Goal: Transaction & Acquisition: Register for event/course

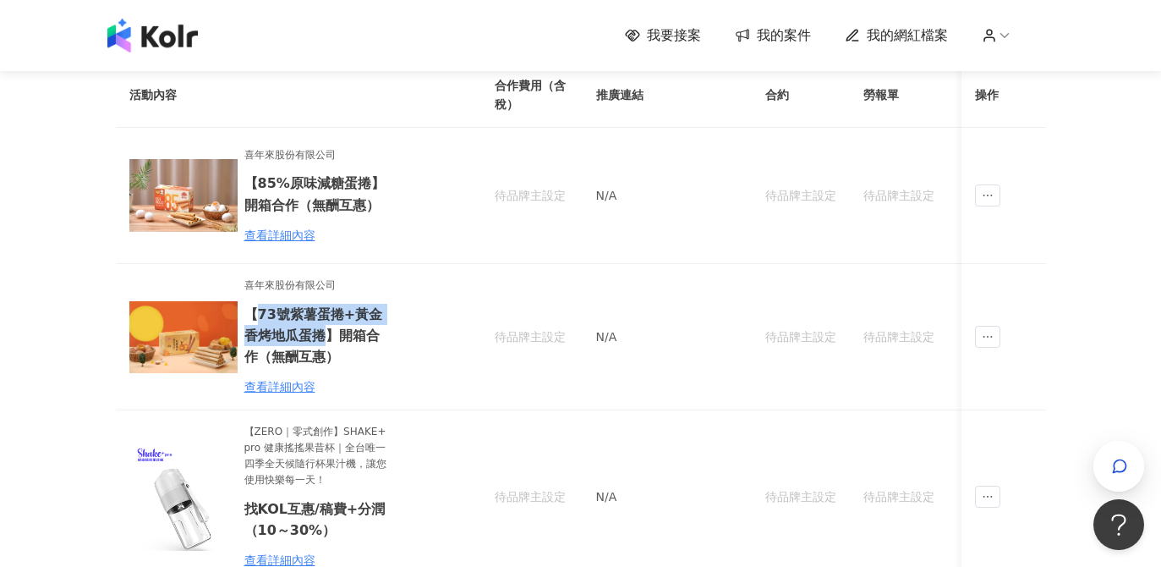
click at [847, 3] on div "我要接案 我的案件 我的網紅檔案" at bounding box center [580, 35] width 1161 height 71
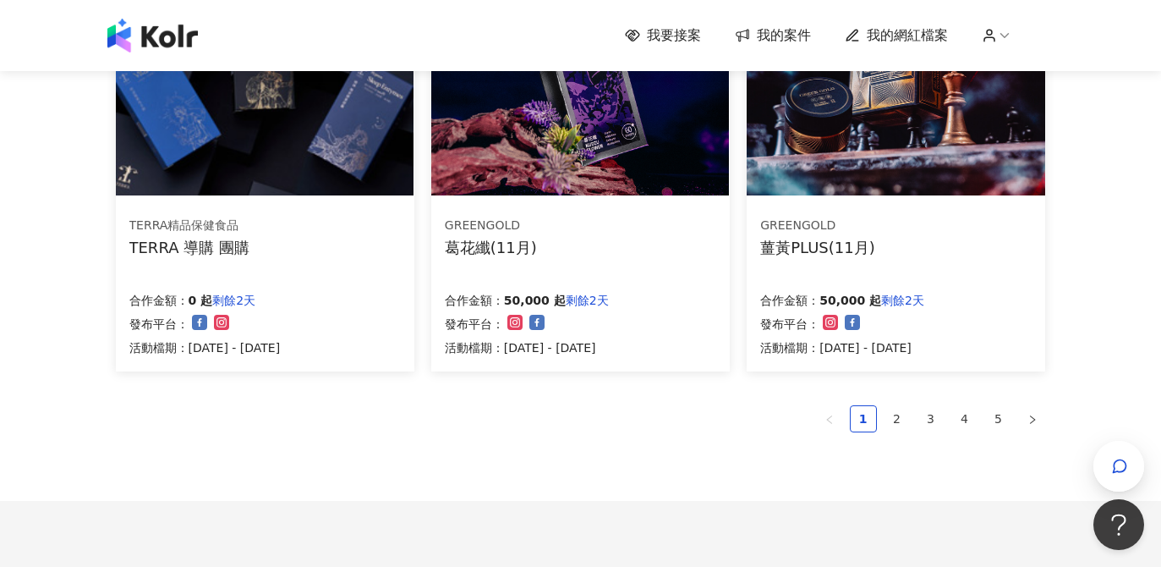
scroll to position [1212, 0]
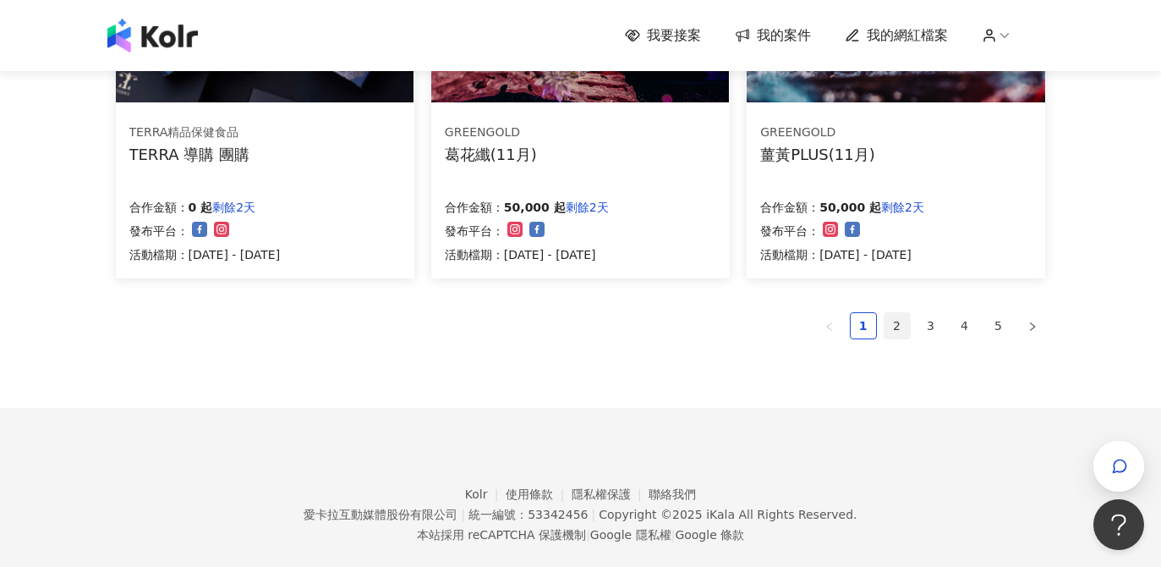
click at [896, 321] on link "2" at bounding box center [896, 325] width 25 height 25
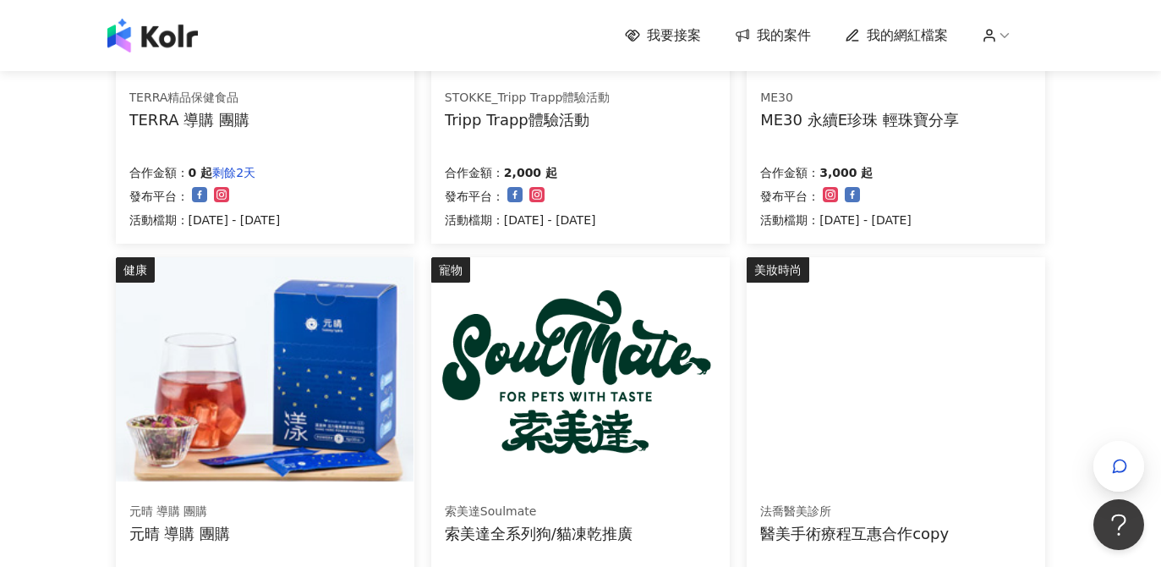
scroll to position [180, 0]
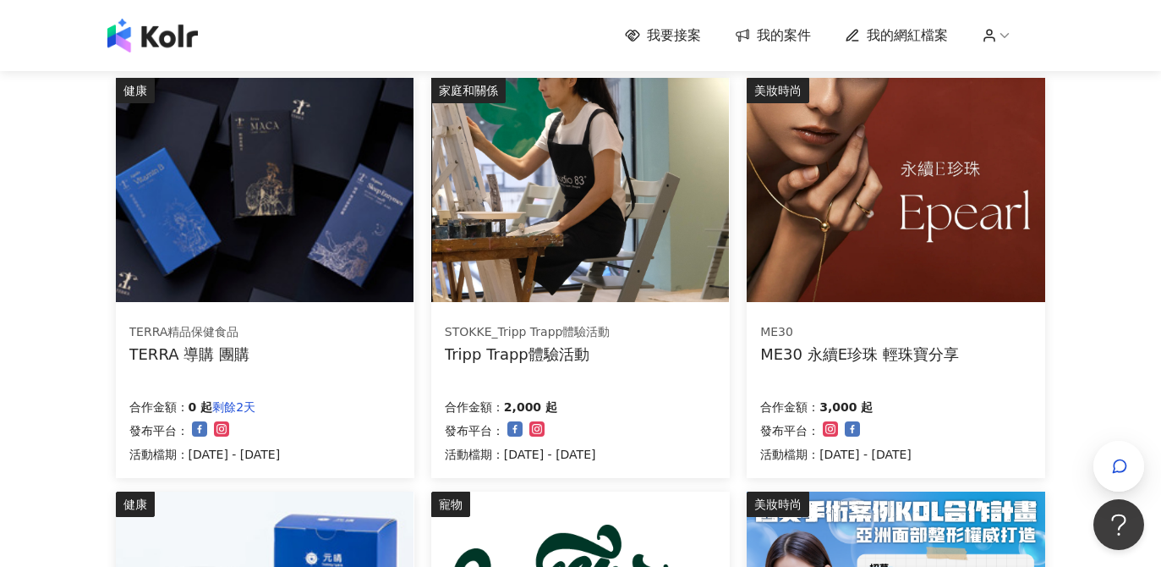
click at [590, 224] on img at bounding box center [580, 190] width 298 height 224
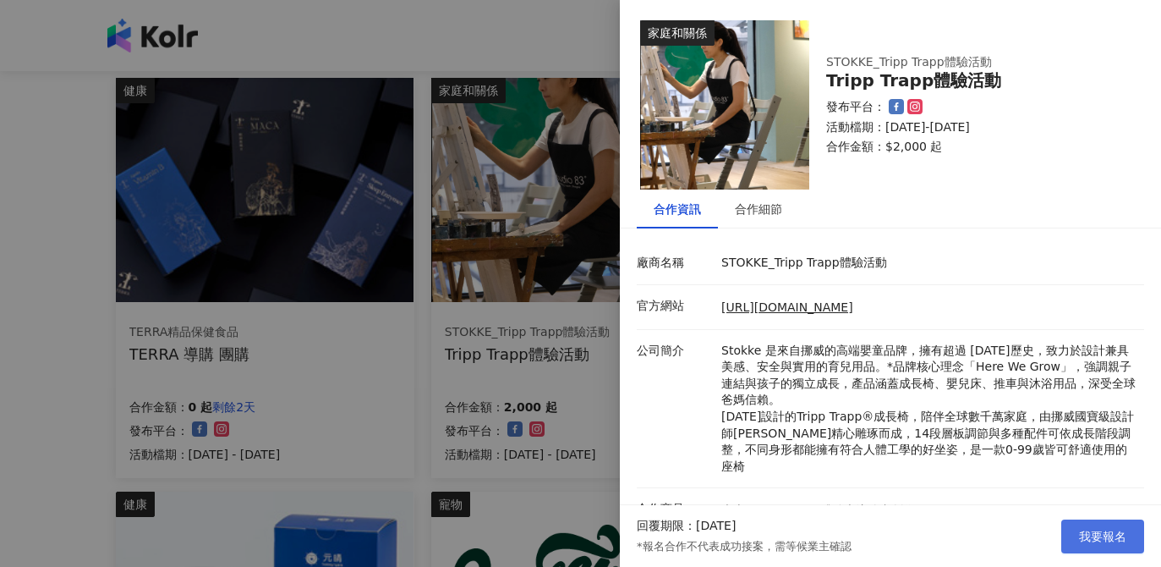
click at [1105, 528] on button "我要報名" at bounding box center [1102, 536] width 83 height 34
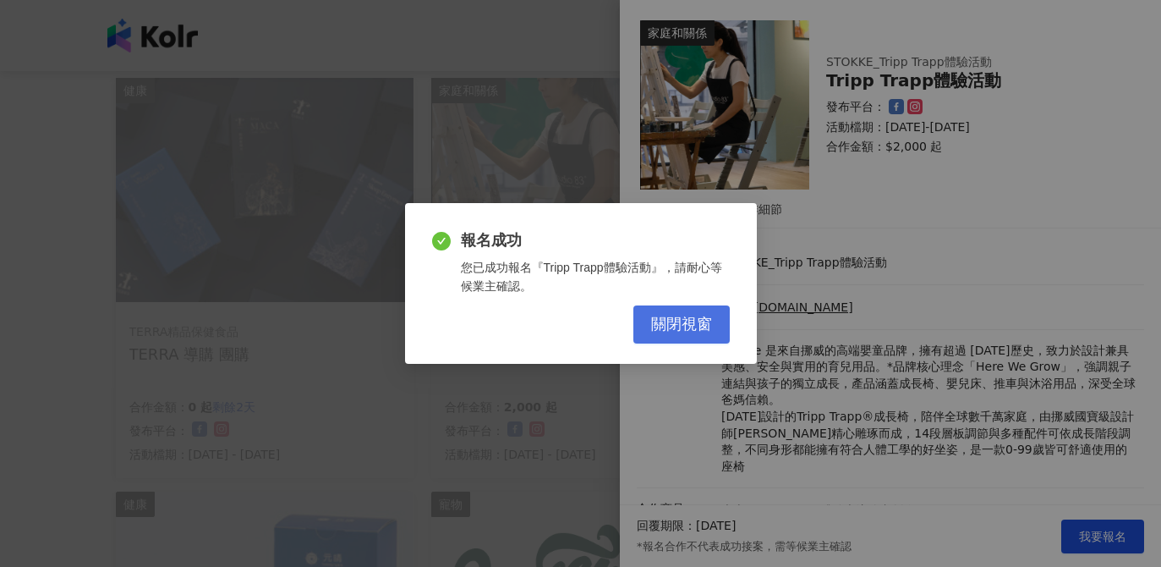
click at [692, 328] on span "關閉視窗" at bounding box center [681, 324] width 61 height 19
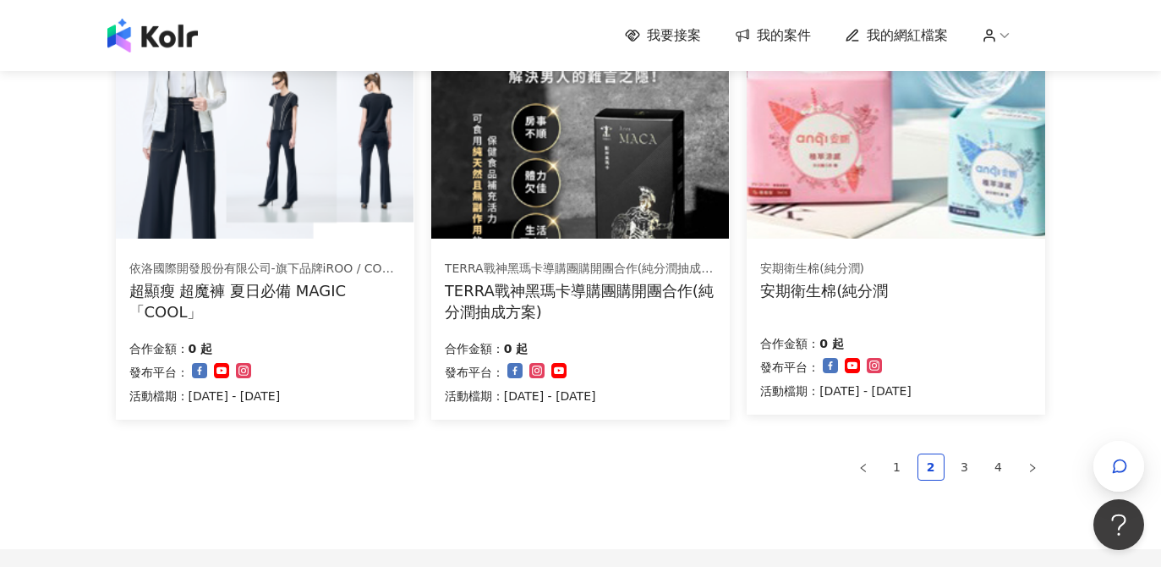
scroll to position [1240, 0]
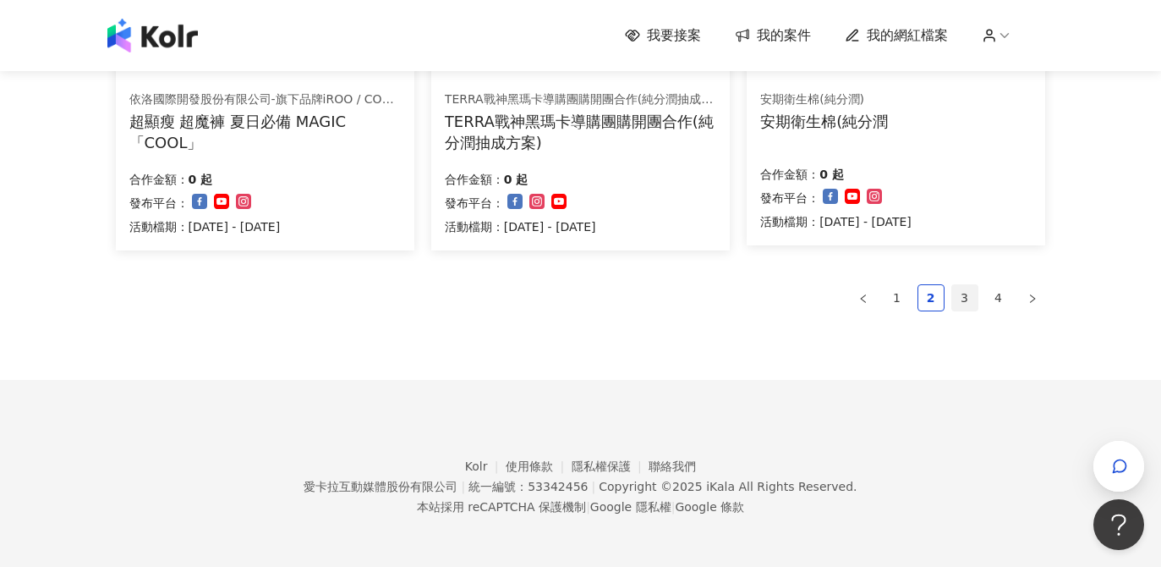
click at [965, 298] on link "3" at bounding box center [964, 297] width 25 height 25
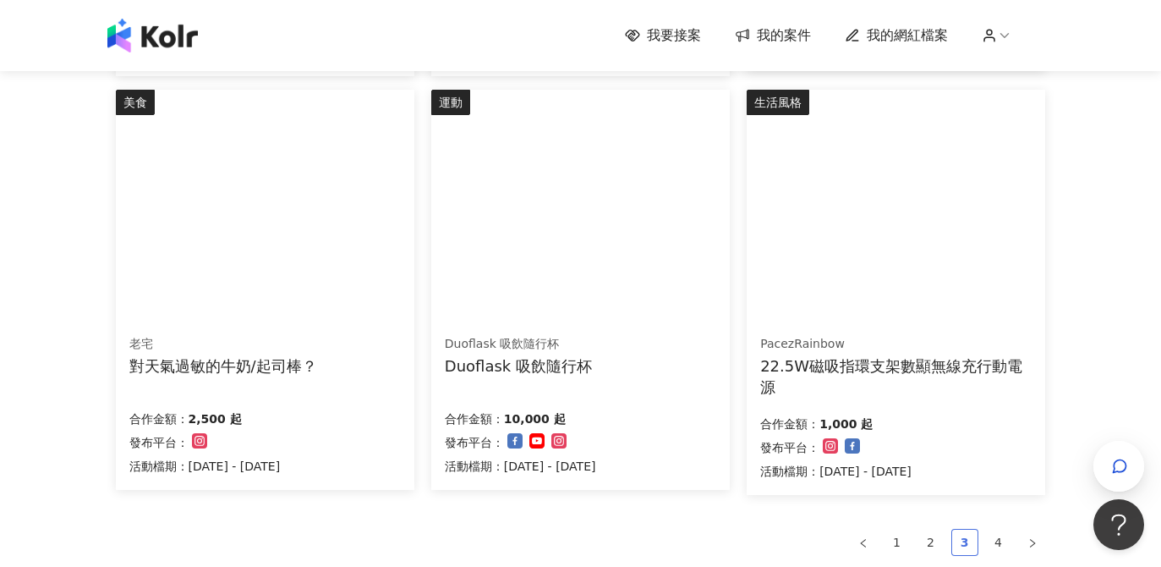
scroll to position [999, 0]
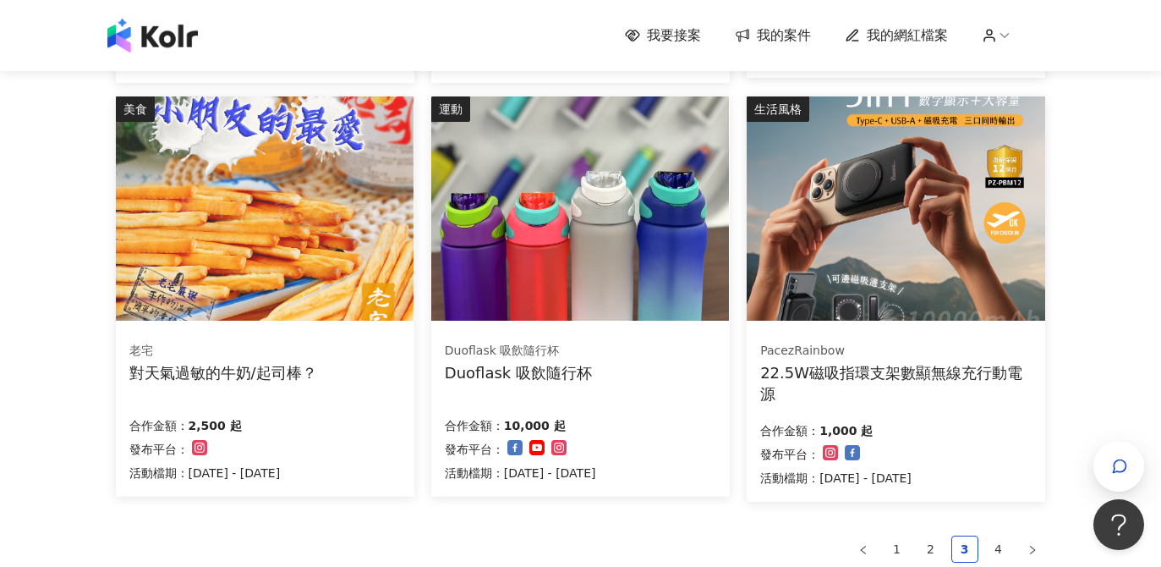
click at [875, 196] on img at bounding box center [896, 208] width 298 height 224
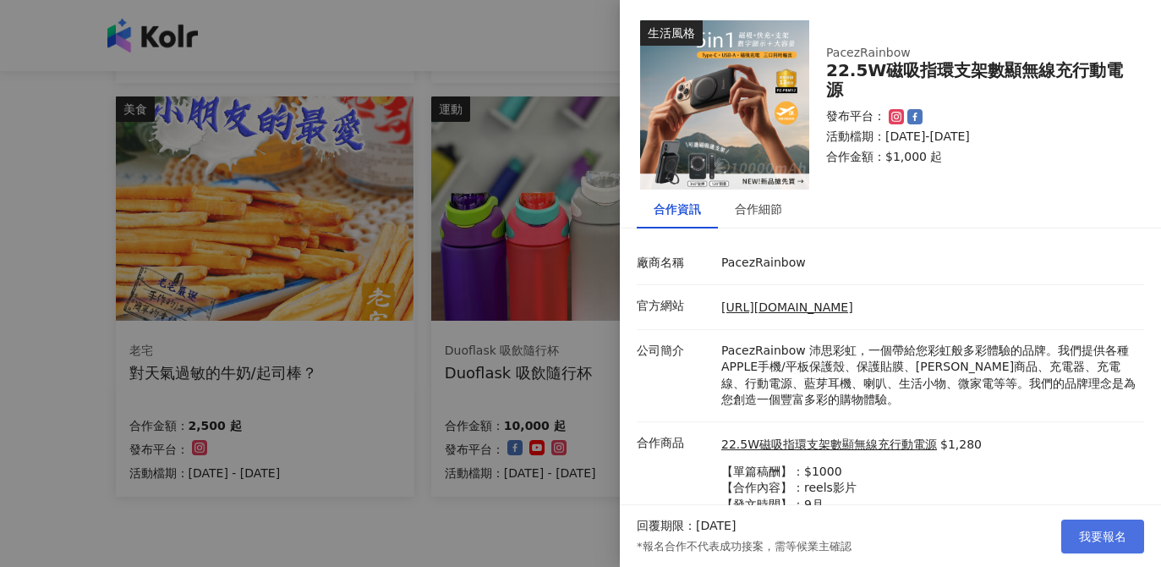
click at [1089, 535] on span "我要報名" at bounding box center [1102, 536] width 47 height 14
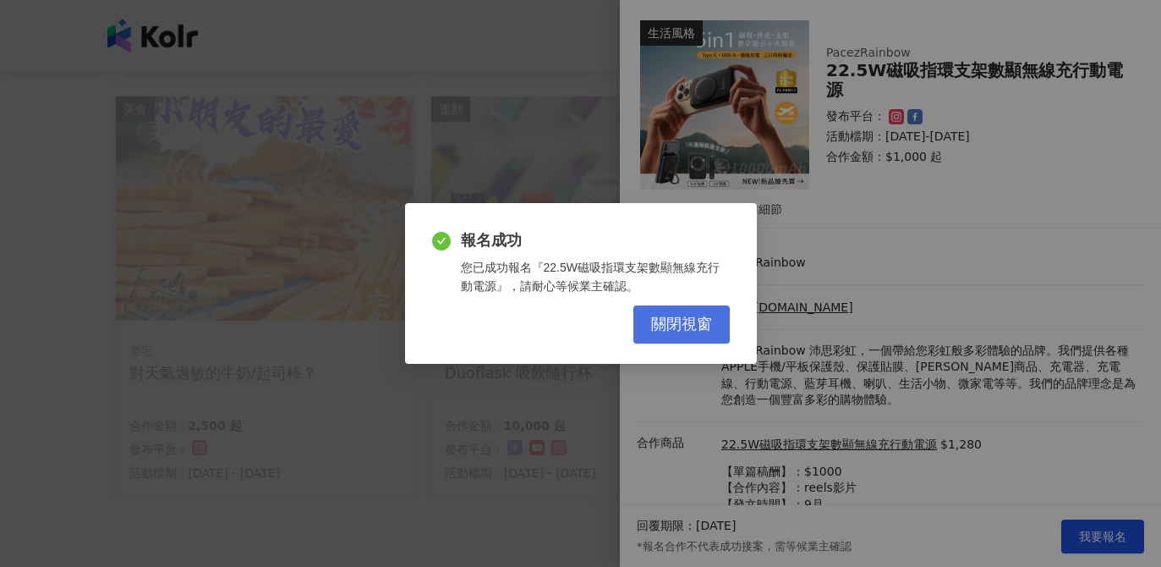
click at [703, 336] on button "關閉視窗" at bounding box center [681, 324] width 96 height 38
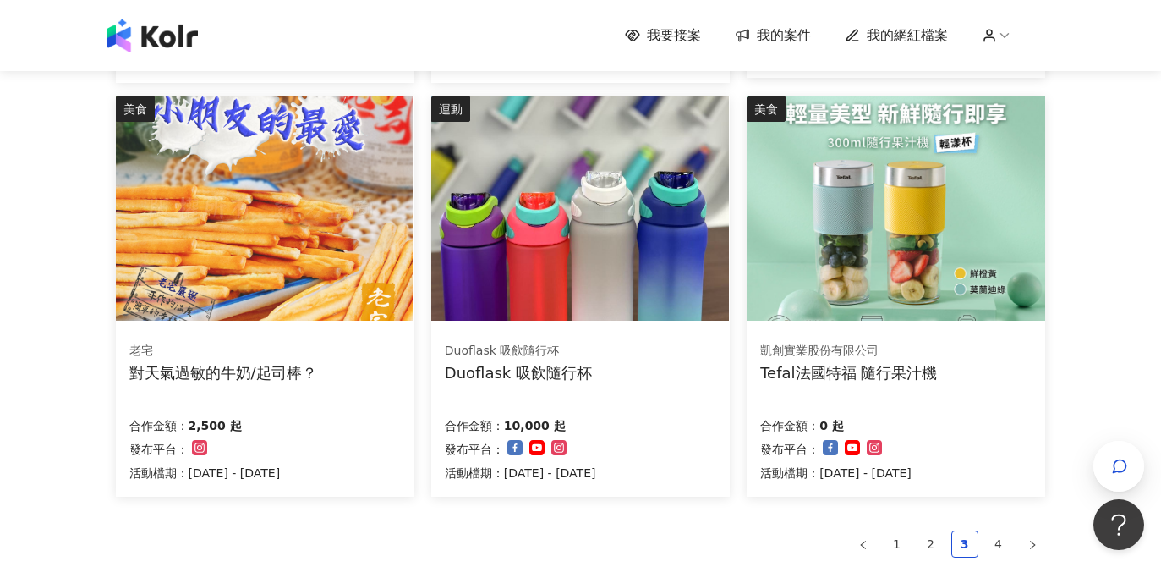
click at [619, 274] on img at bounding box center [580, 208] width 298 height 224
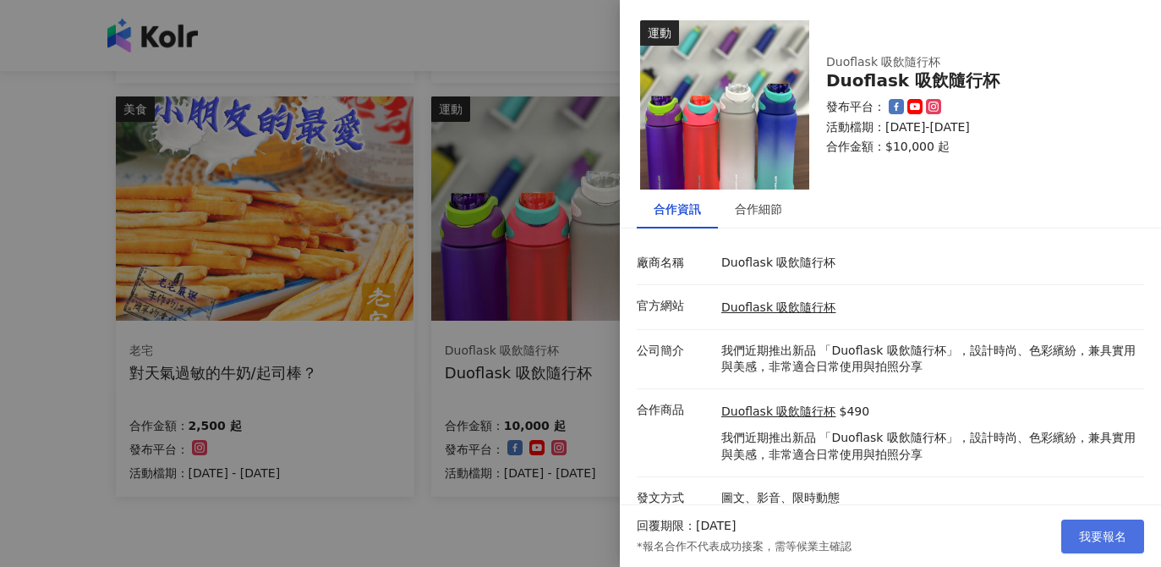
click at [1095, 536] on span "我要報名" at bounding box center [1102, 536] width 47 height 14
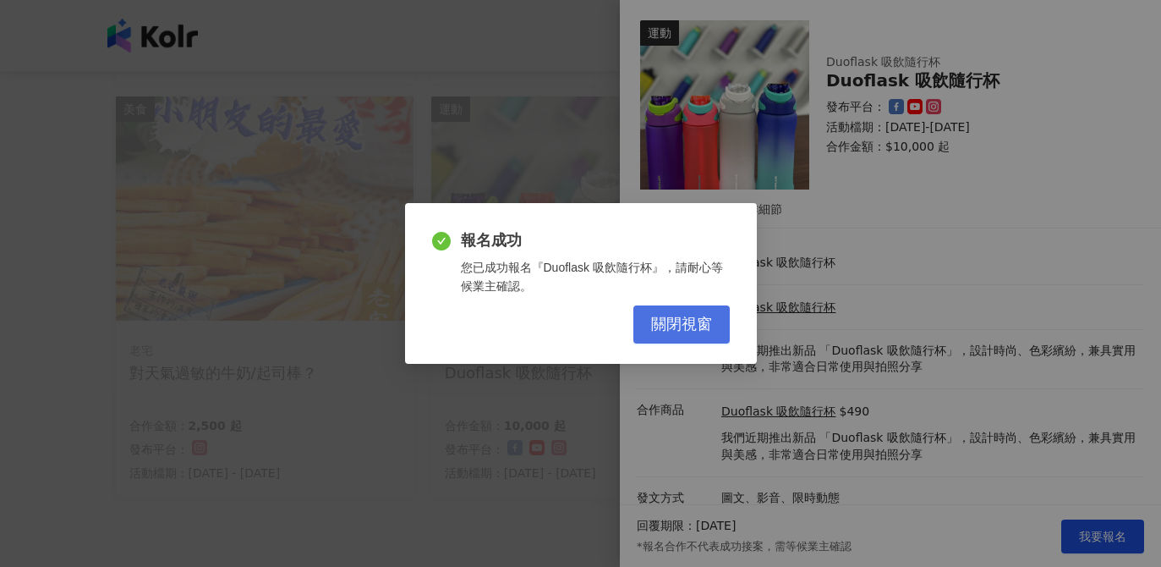
click at [709, 319] on span "關閉視窗" at bounding box center [681, 324] width 61 height 19
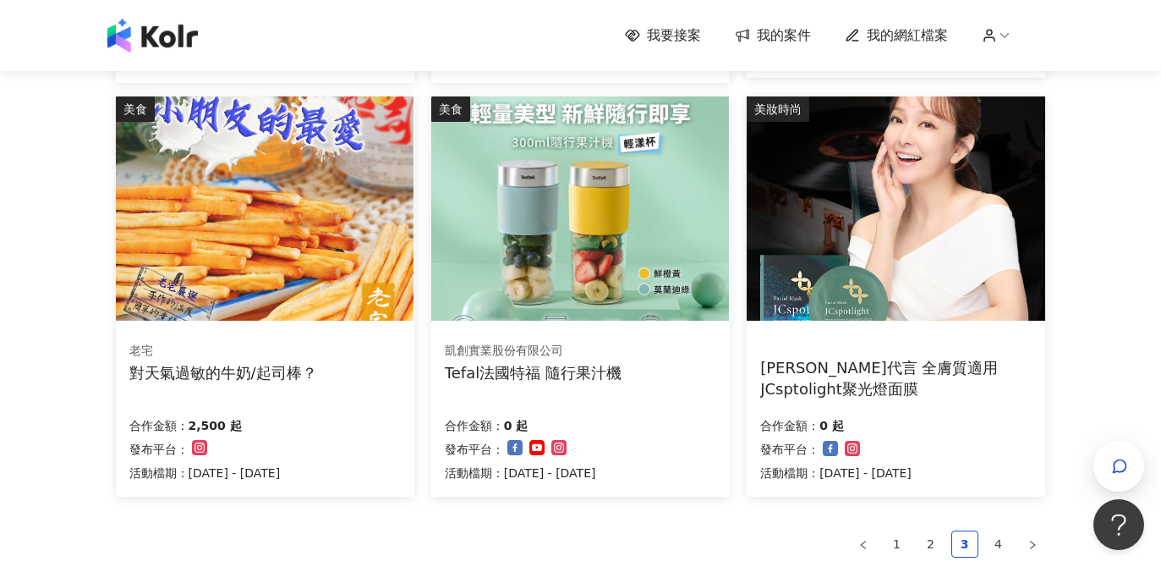
click at [568, 243] on img at bounding box center [580, 208] width 298 height 224
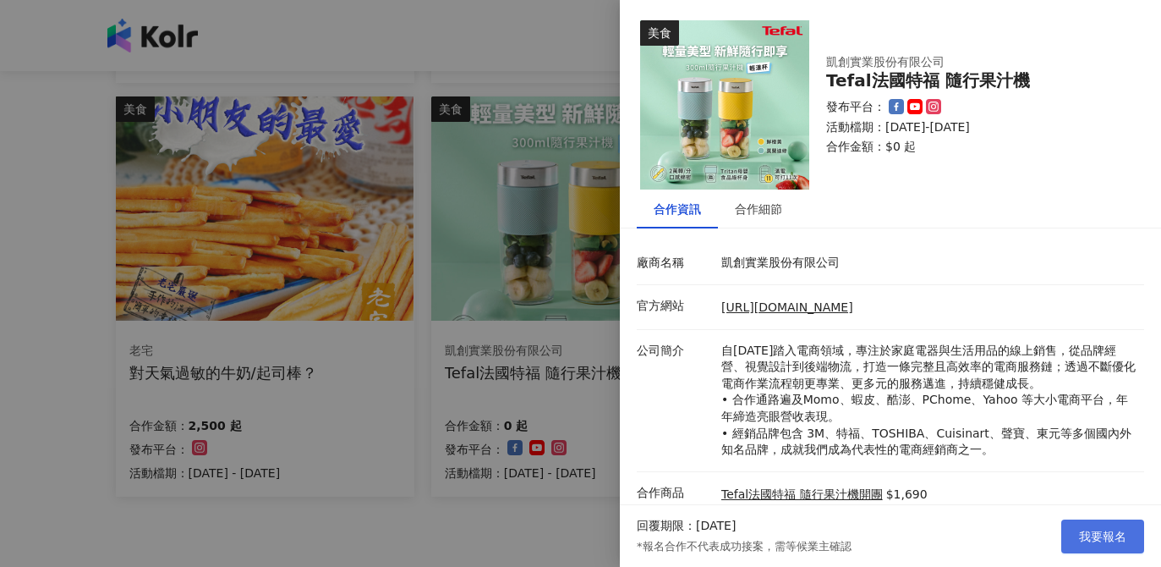
click at [1088, 537] on span "我要報名" at bounding box center [1102, 536] width 47 height 14
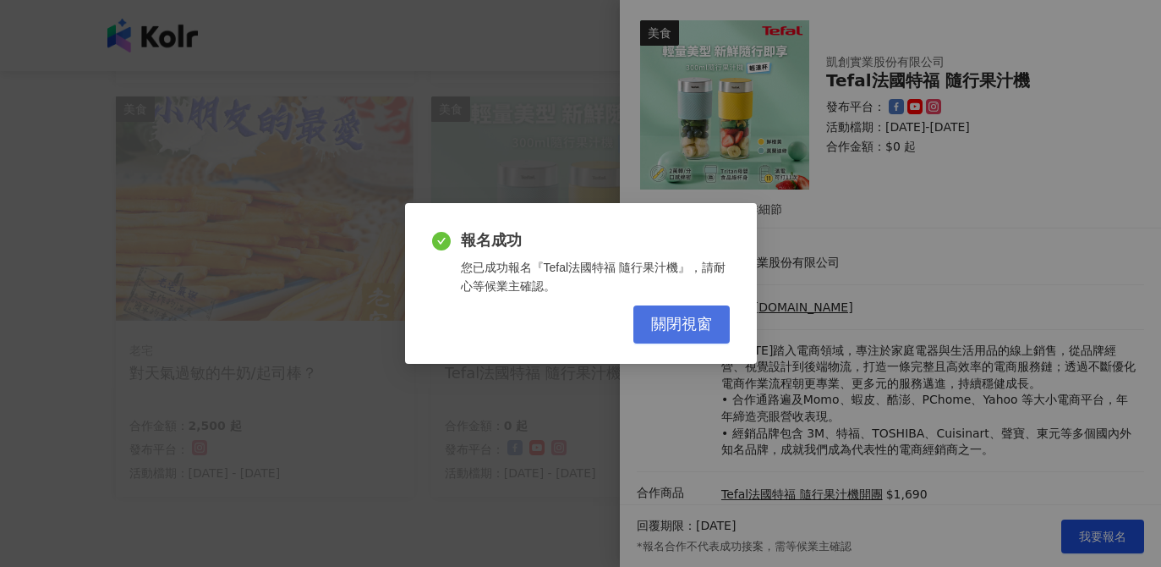
click at [698, 315] on span "關閉視窗" at bounding box center [681, 324] width 61 height 19
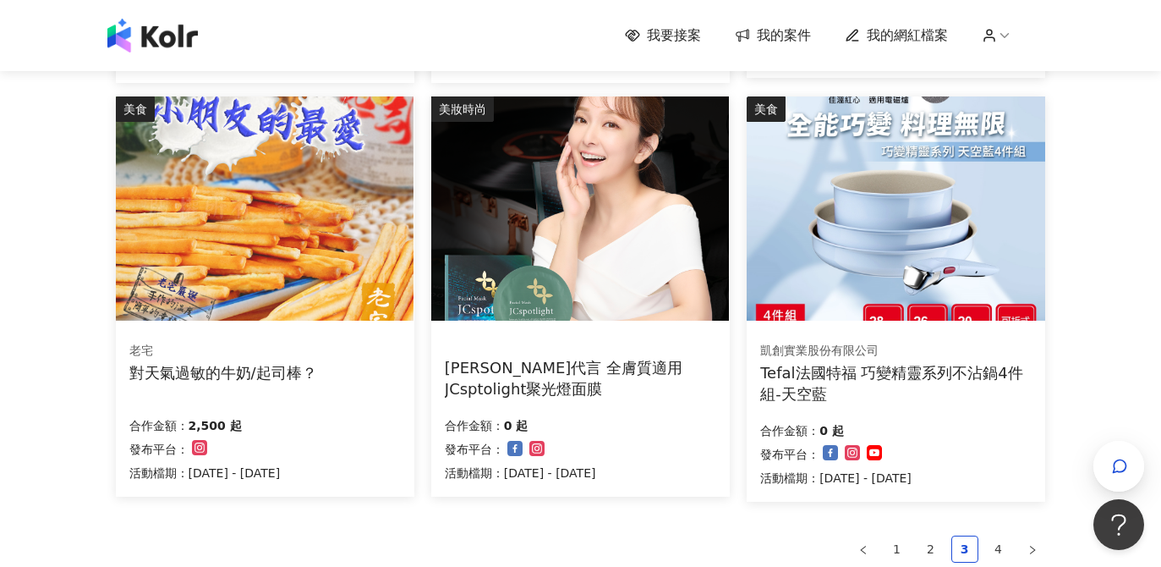
click at [311, 220] on img at bounding box center [265, 208] width 298 height 224
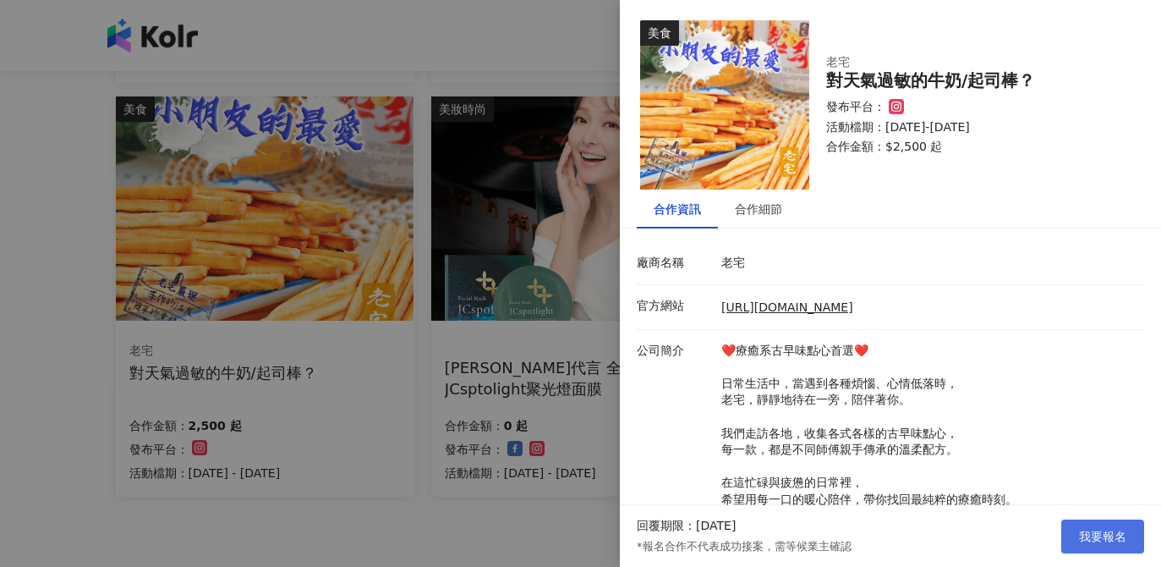
click at [1107, 540] on span "我要報名" at bounding box center [1102, 536] width 47 height 14
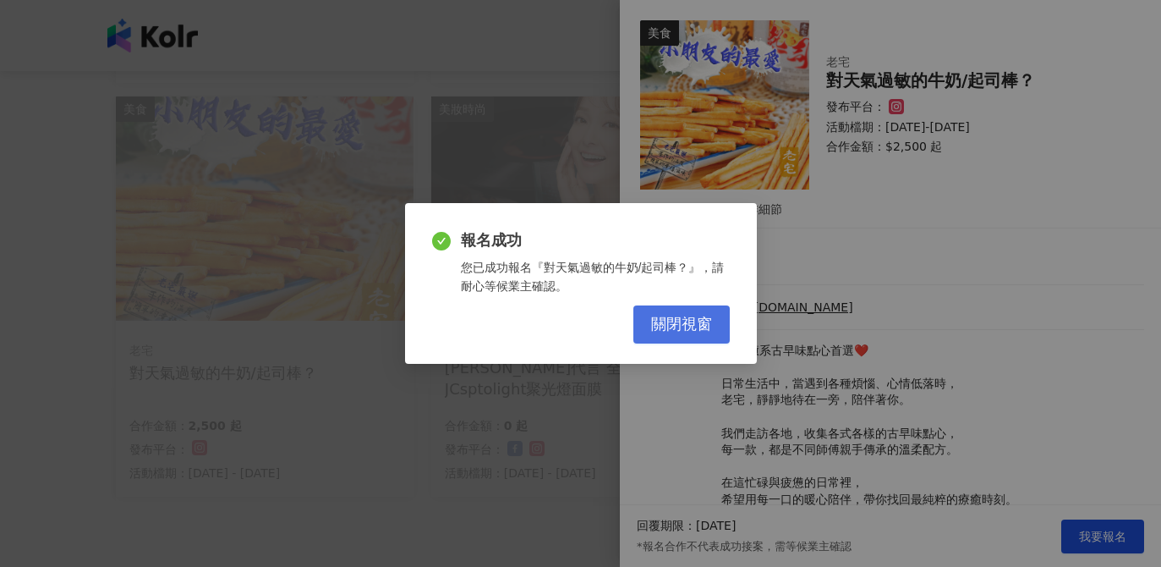
click at [708, 325] on span "關閉視窗" at bounding box center [681, 324] width 61 height 19
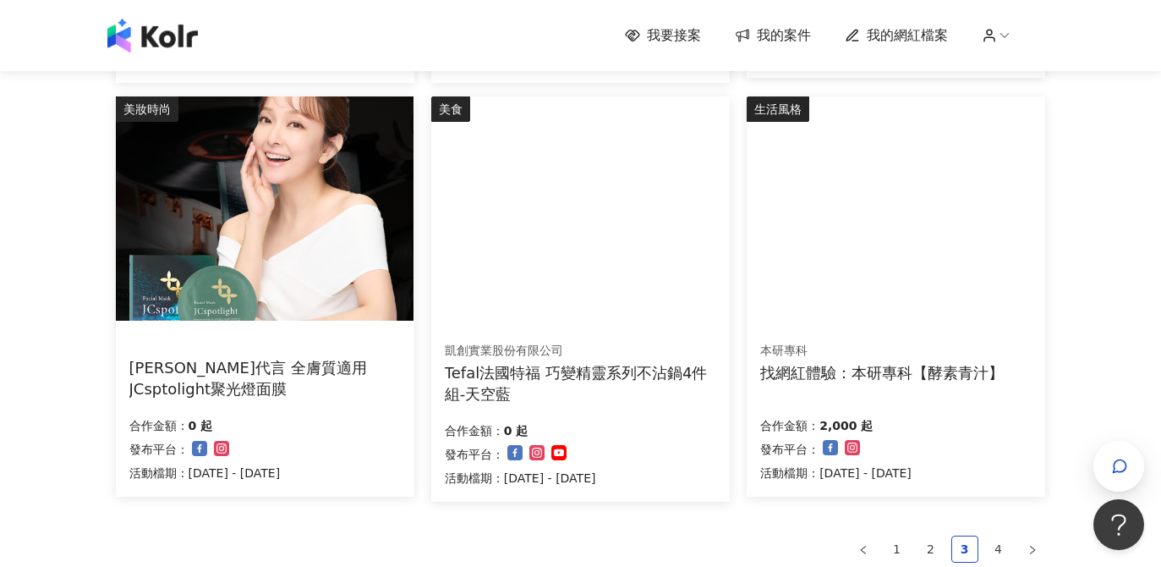
click at [590, 227] on img at bounding box center [580, 208] width 298 height 224
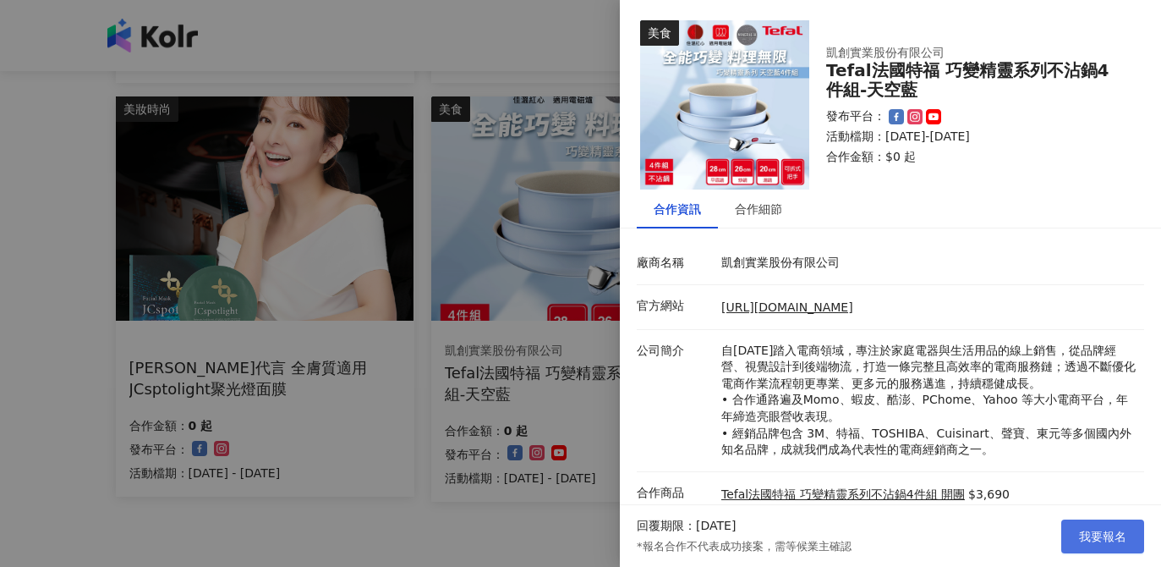
click at [1109, 549] on button "我要報名" at bounding box center [1102, 536] width 83 height 34
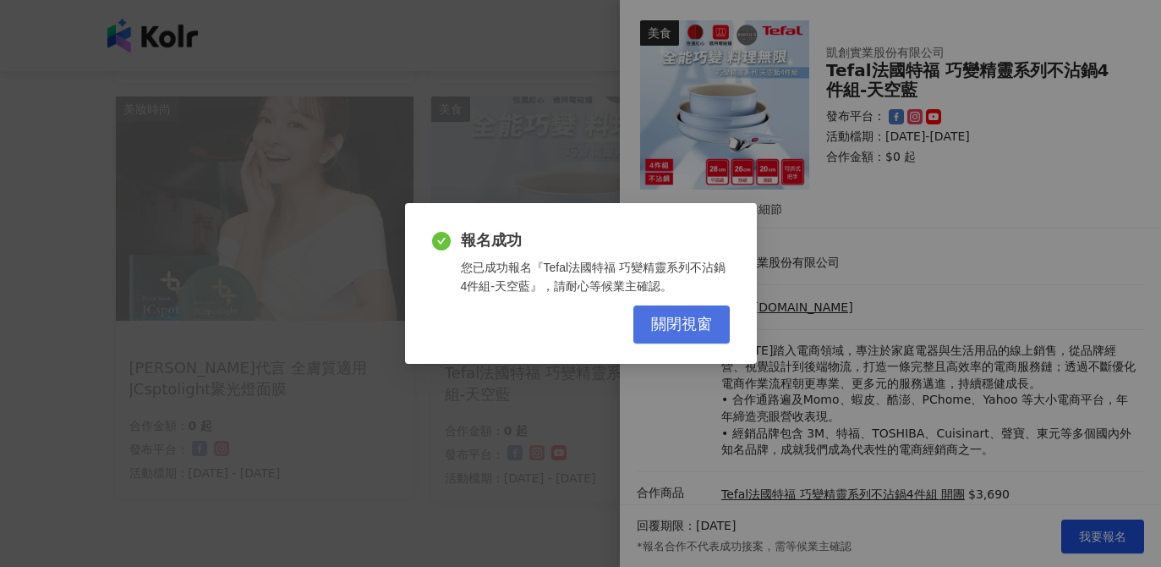
click at [722, 326] on button "關閉視窗" at bounding box center [681, 324] width 96 height 38
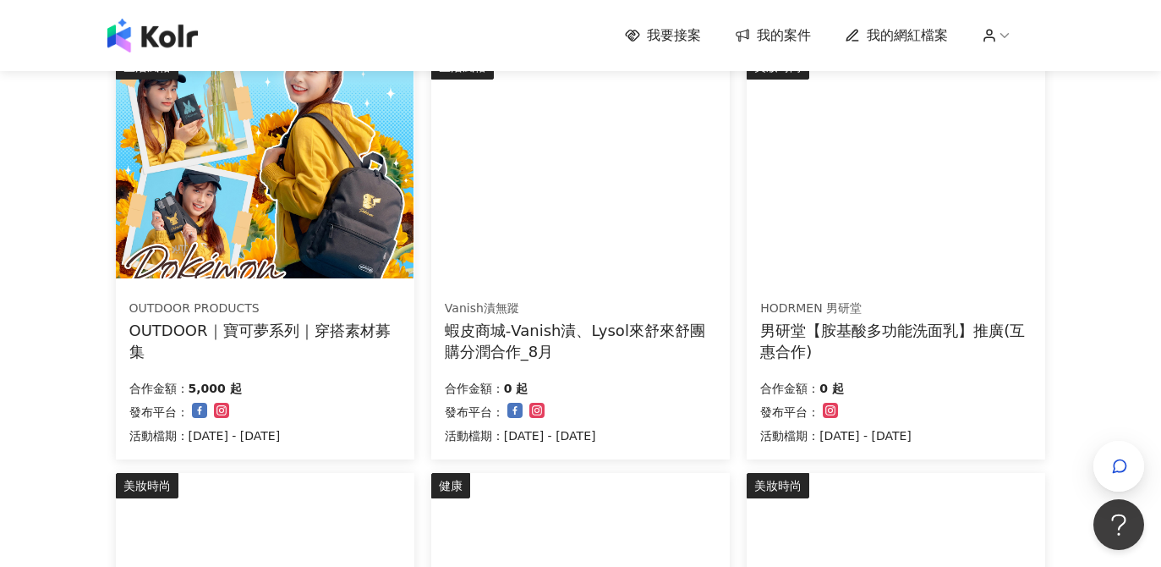
scroll to position [605, 0]
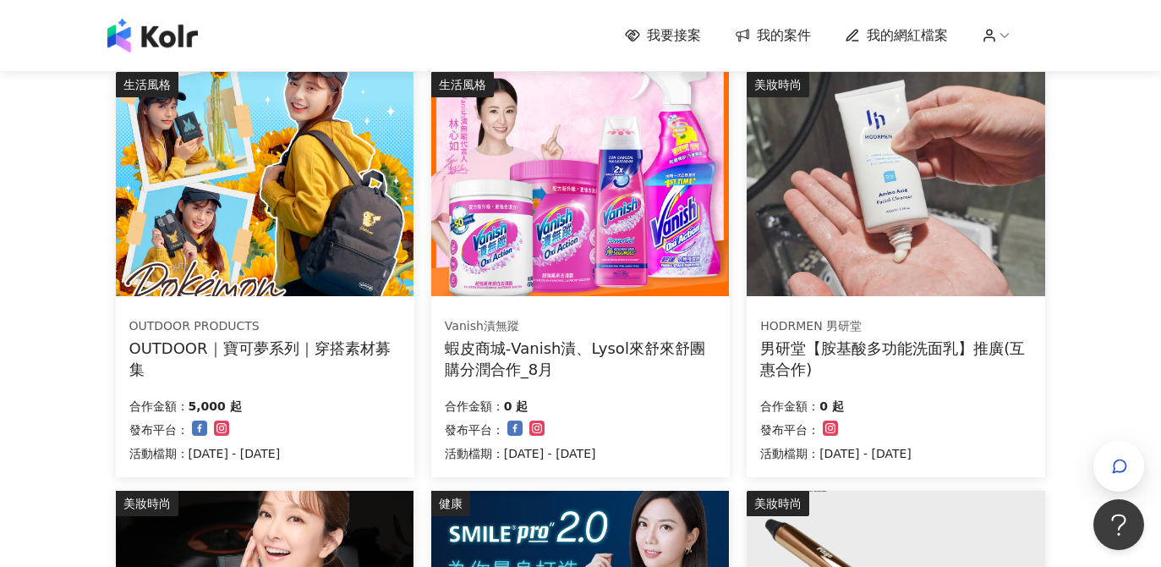
click at [884, 186] on img at bounding box center [896, 184] width 298 height 224
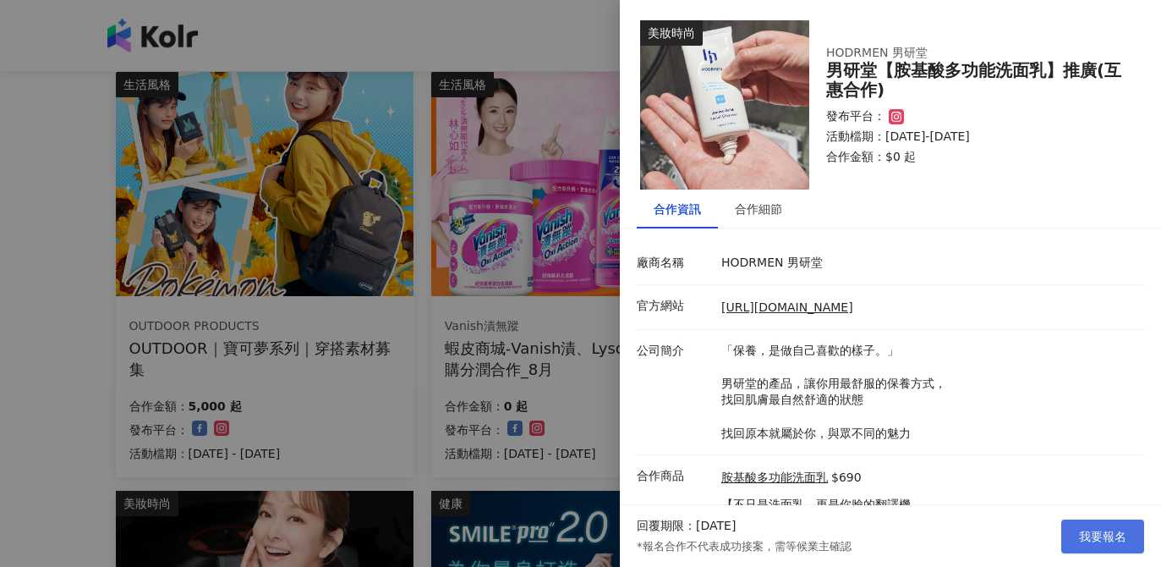
click at [1101, 538] on span "我要報名" at bounding box center [1102, 536] width 47 height 14
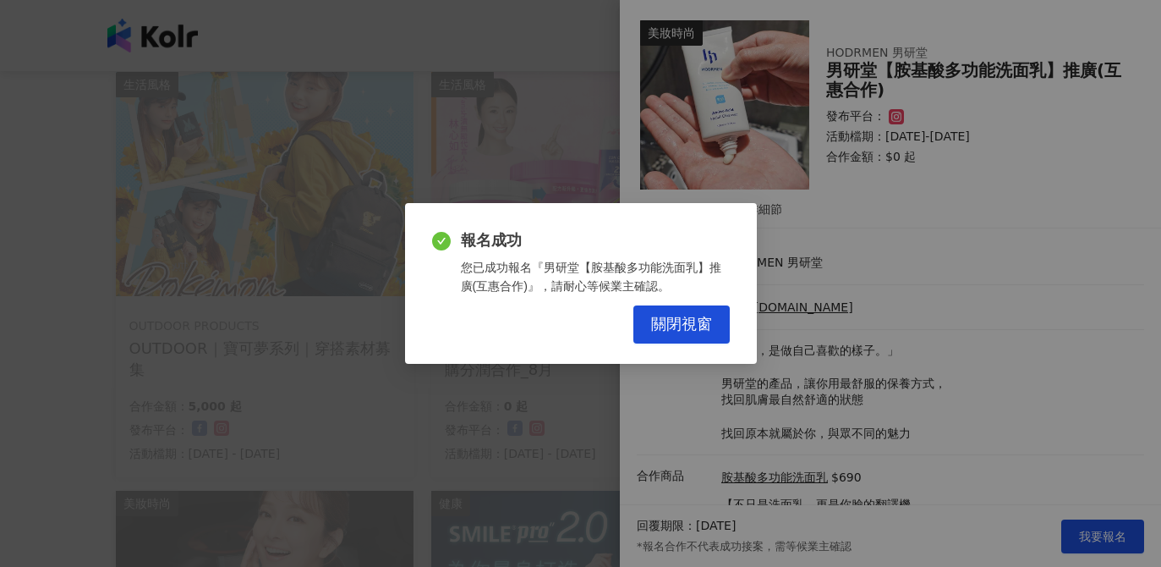
click at [732, 331] on div "報名成功 您已成功報名『男研堂【胺基酸多功能洗面乳】推廣(互惠合作)』，請耐心等候業主確認。 關閉視窗" at bounding box center [581, 283] width 352 height 161
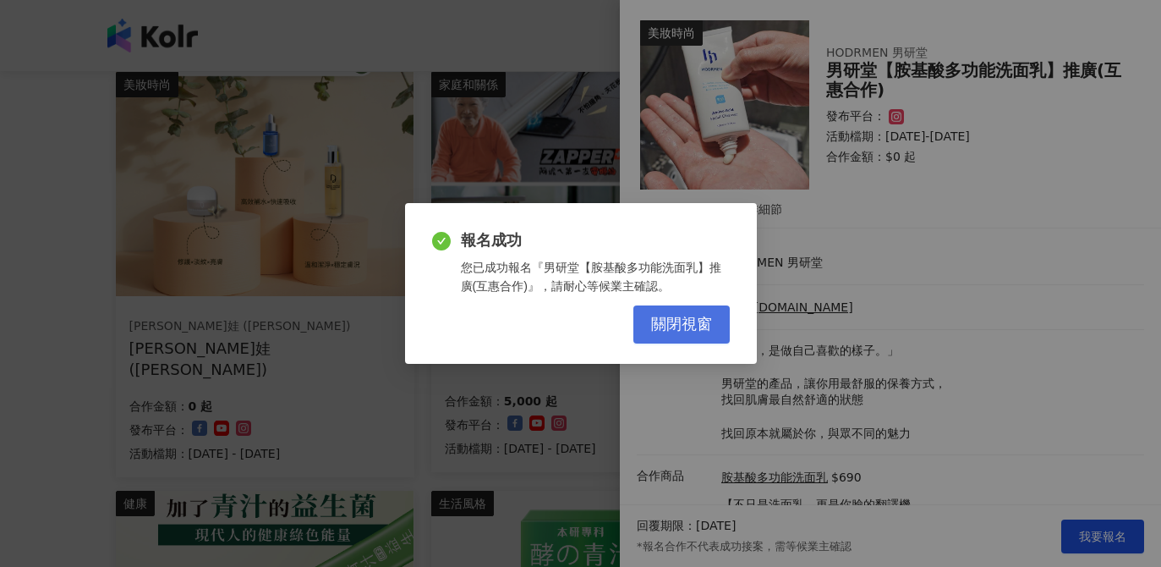
click at [693, 330] on span "關閉視窗" at bounding box center [681, 324] width 61 height 19
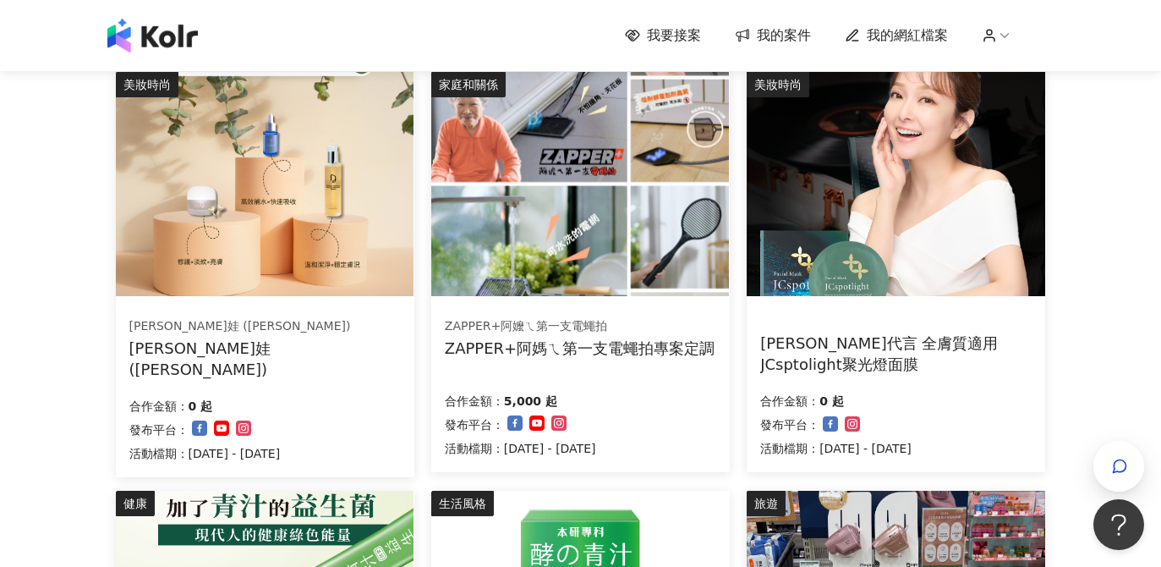
click at [616, 217] on img at bounding box center [580, 184] width 298 height 224
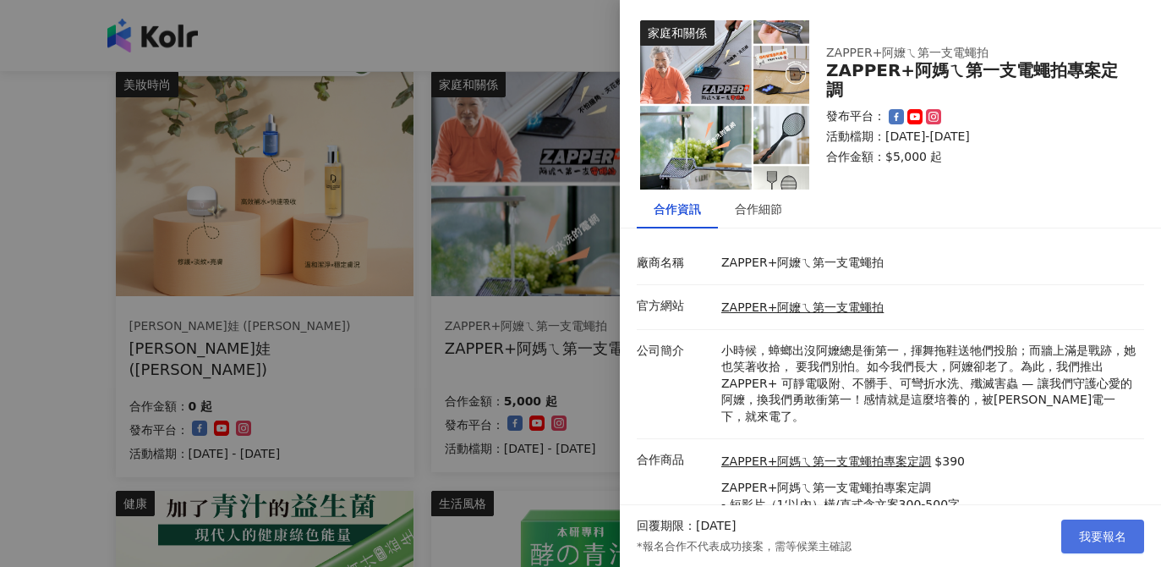
click at [1095, 530] on span "我要報名" at bounding box center [1102, 536] width 47 height 14
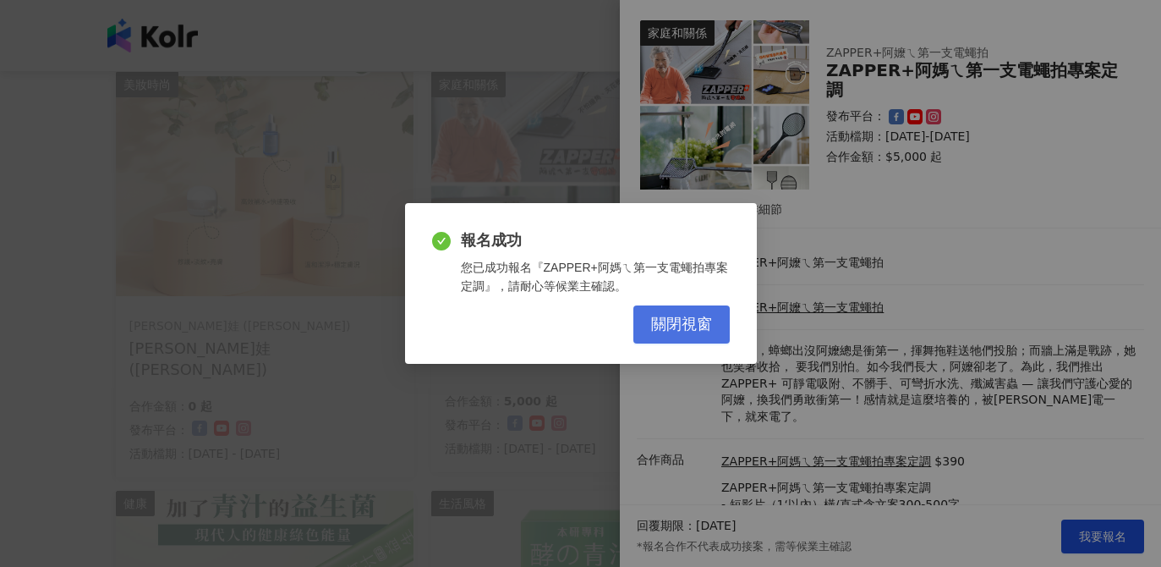
click at [708, 323] on span "關閉視窗" at bounding box center [681, 324] width 61 height 19
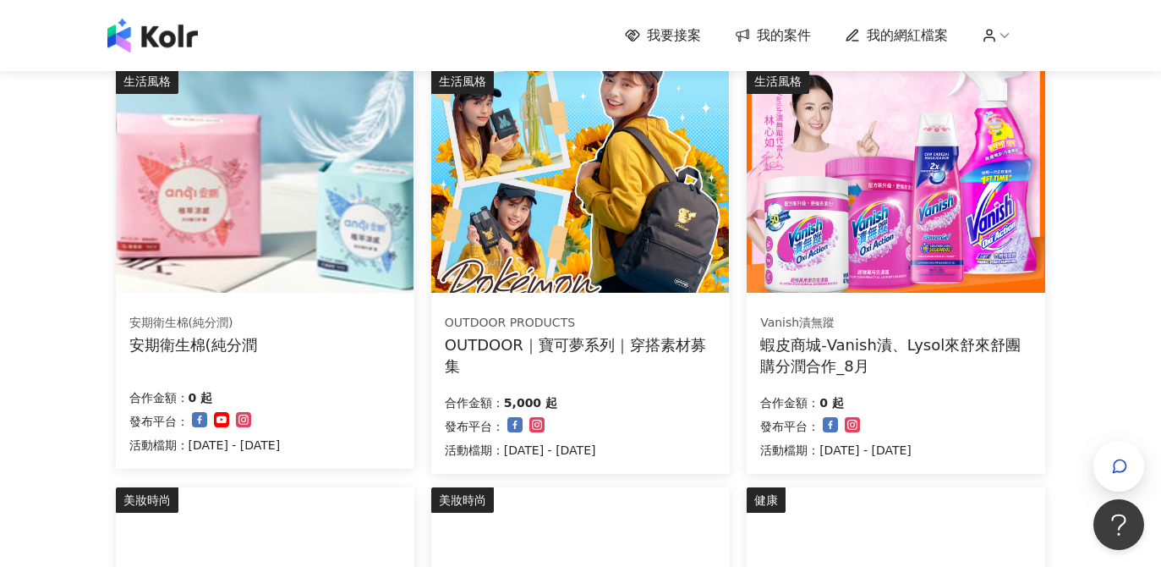
scroll to position [189, 0]
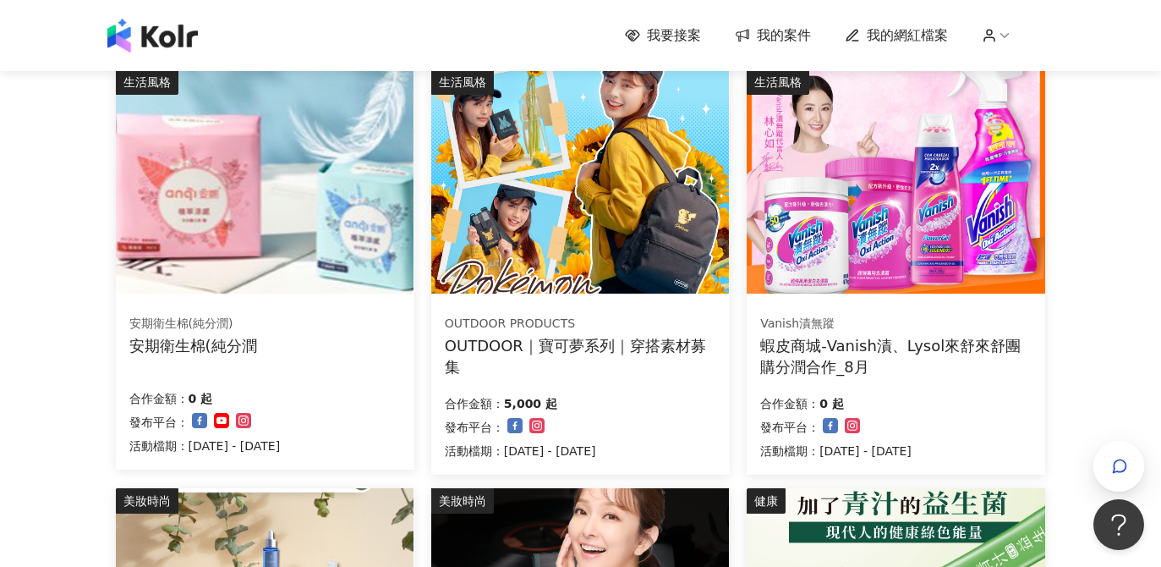
click at [596, 196] on img at bounding box center [580, 181] width 298 height 224
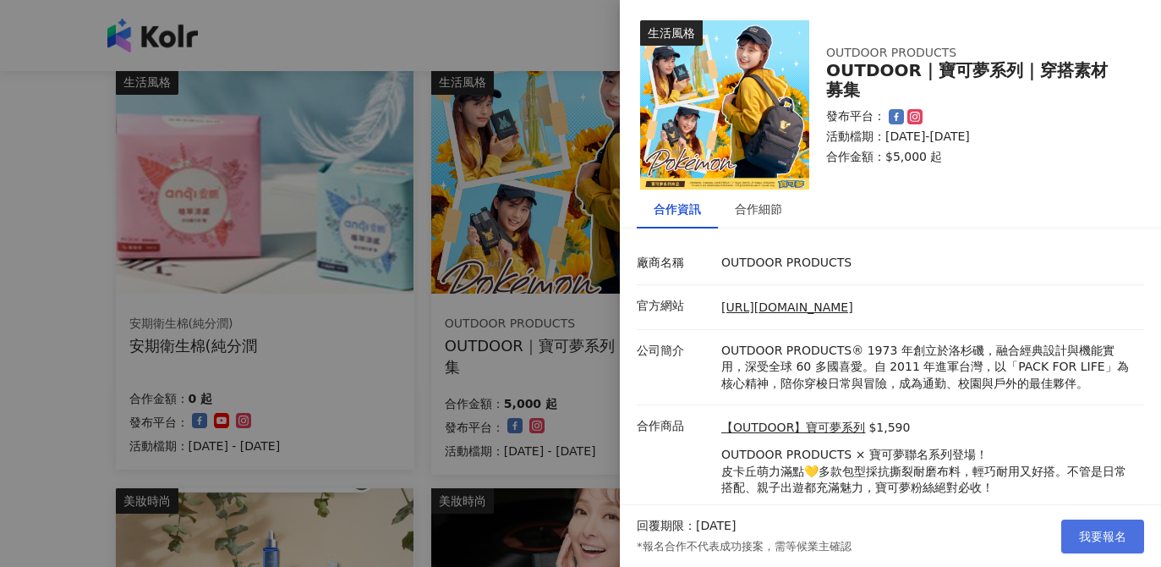
click at [1113, 542] on button "我要報名" at bounding box center [1102, 536] width 83 height 34
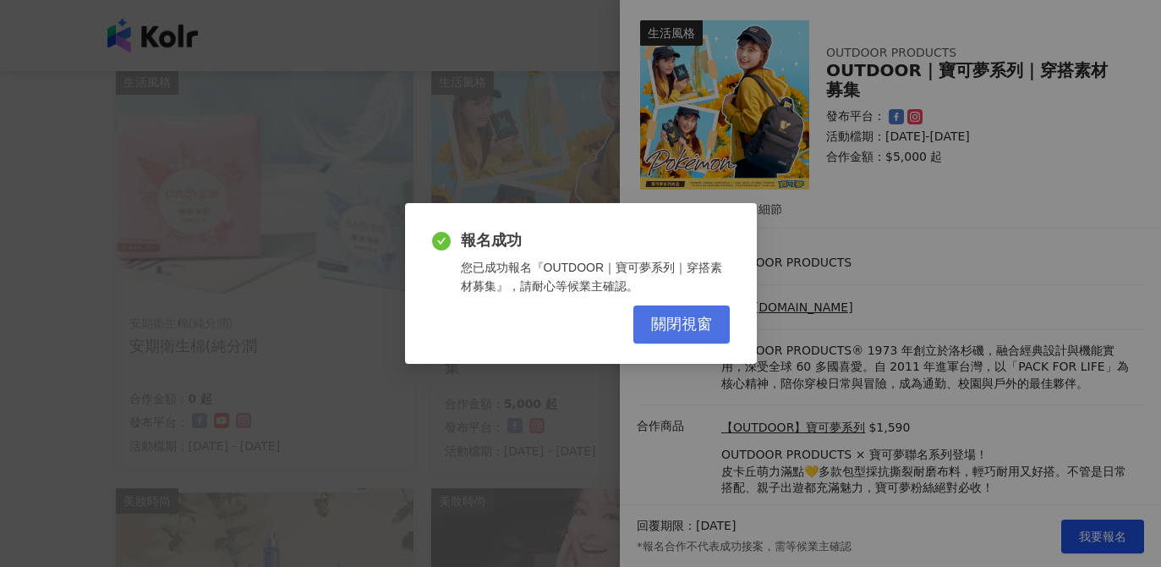
click at [715, 329] on button "關閉視窗" at bounding box center [681, 324] width 96 height 38
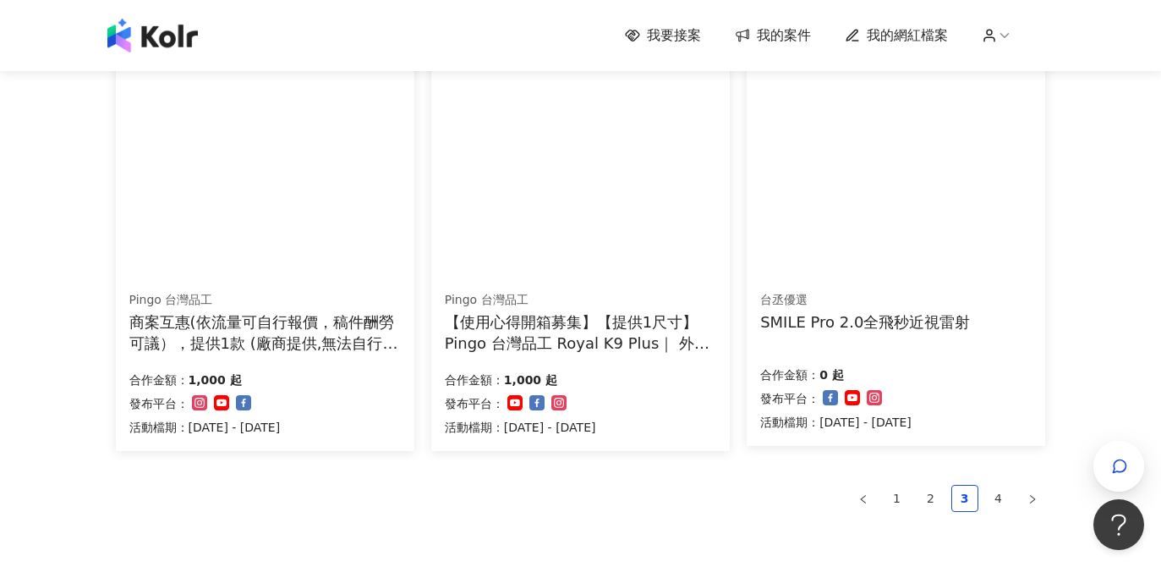
scroll to position [1079, 0]
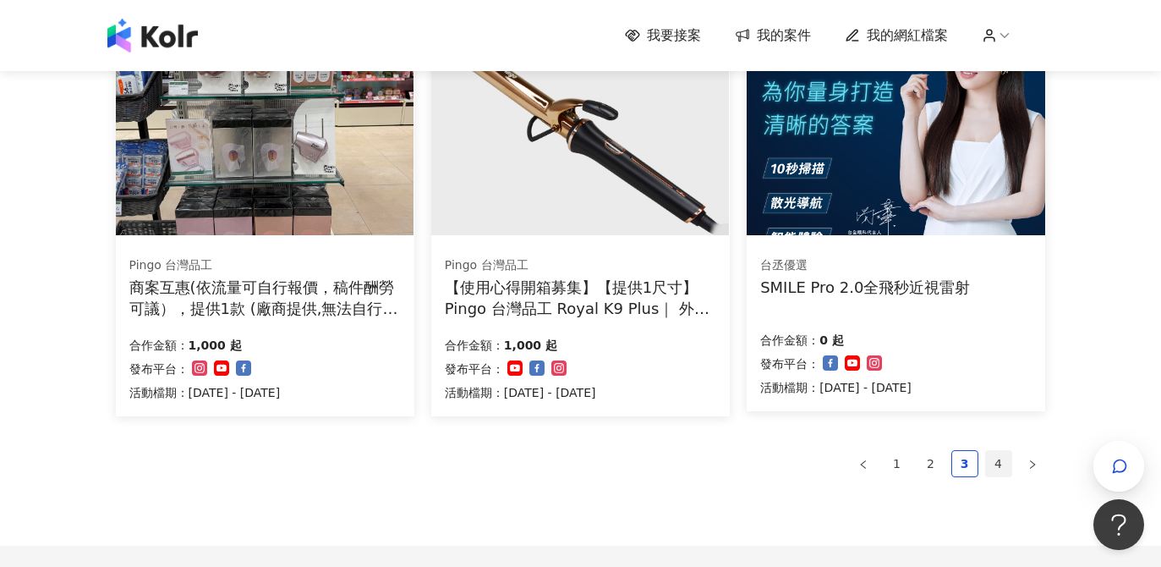
click at [996, 462] on link "4" at bounding box center [998, 463] width 25 height 25
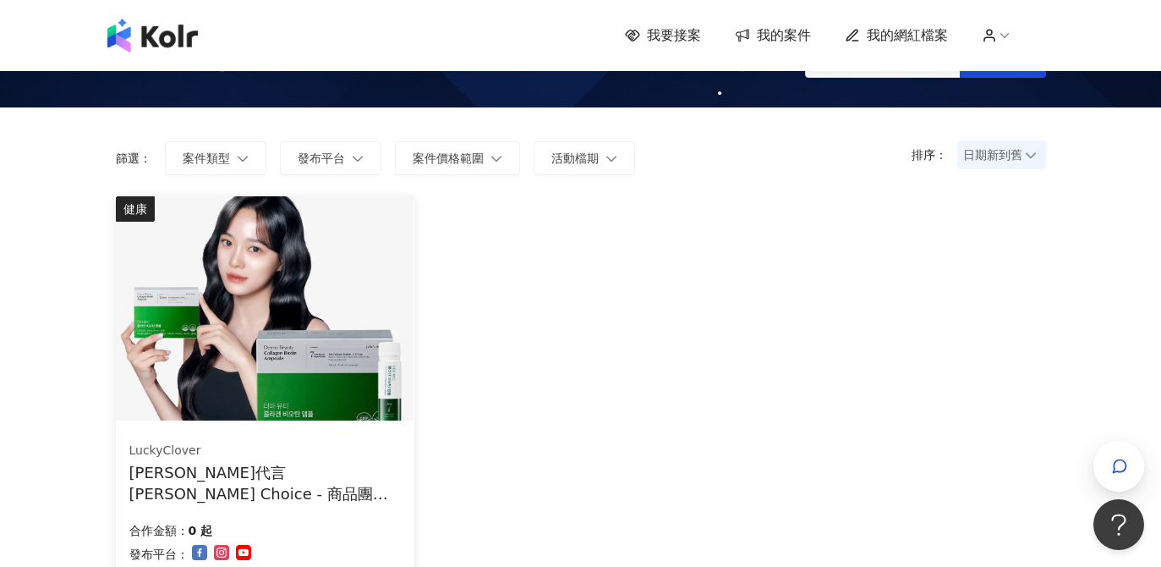
scroll to position [0, 0]
